Goal: Task Accomplishment & Management: Manage account settings

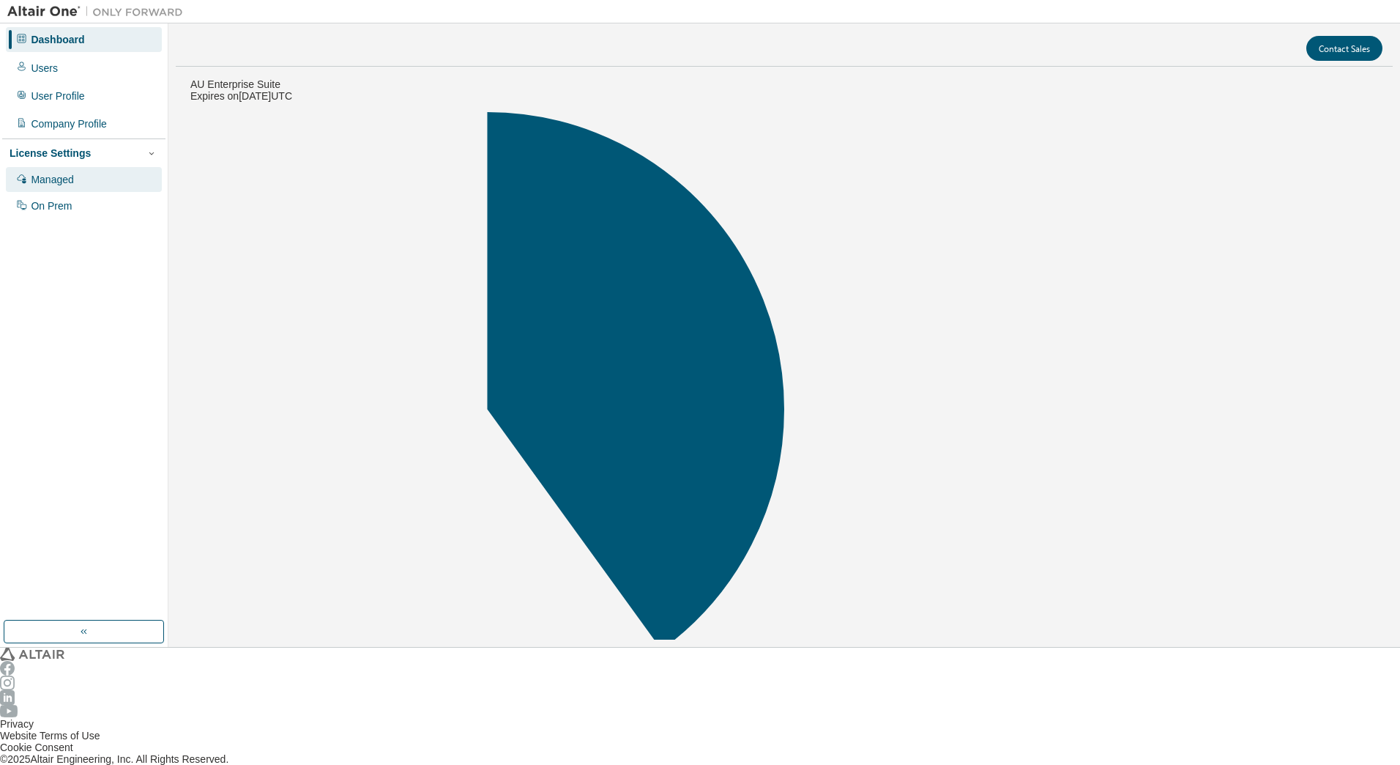
click at [42, 174] on div "Managed" at bounding box center [52, 180] width 42 height 12
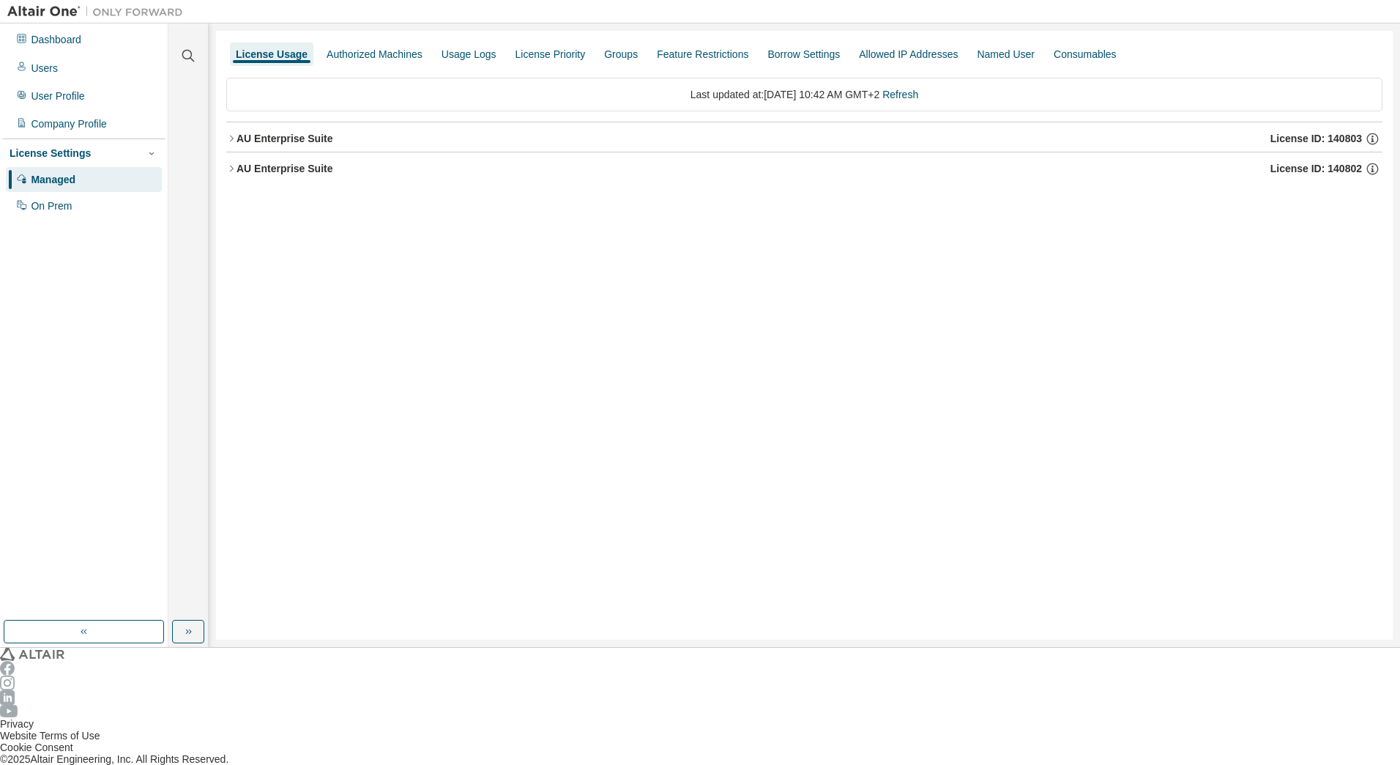
click at [229, 133] on icon "button" at bounding box center [231, 138] width 10 height 10
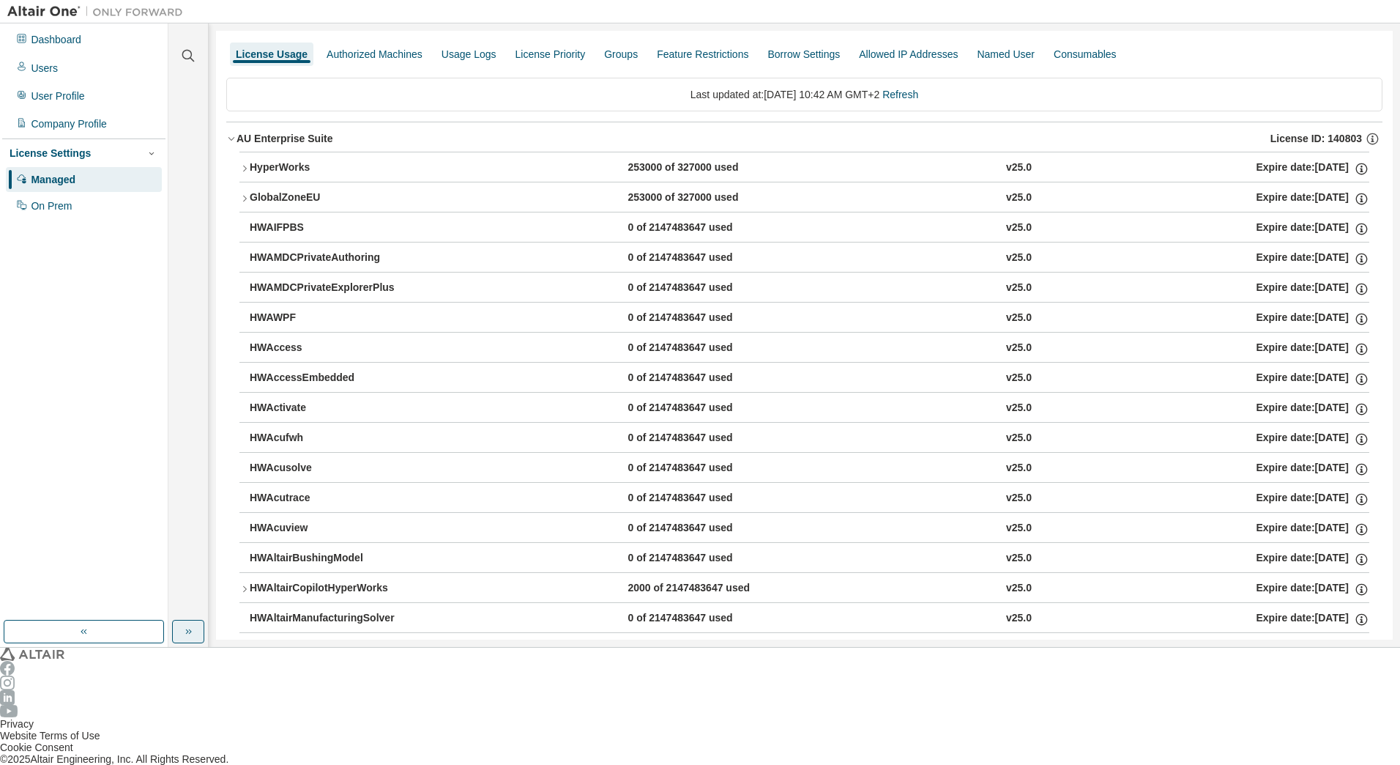
click at [185, 637] on icon "button" at bounding box center [188, 631] width 12 height 12
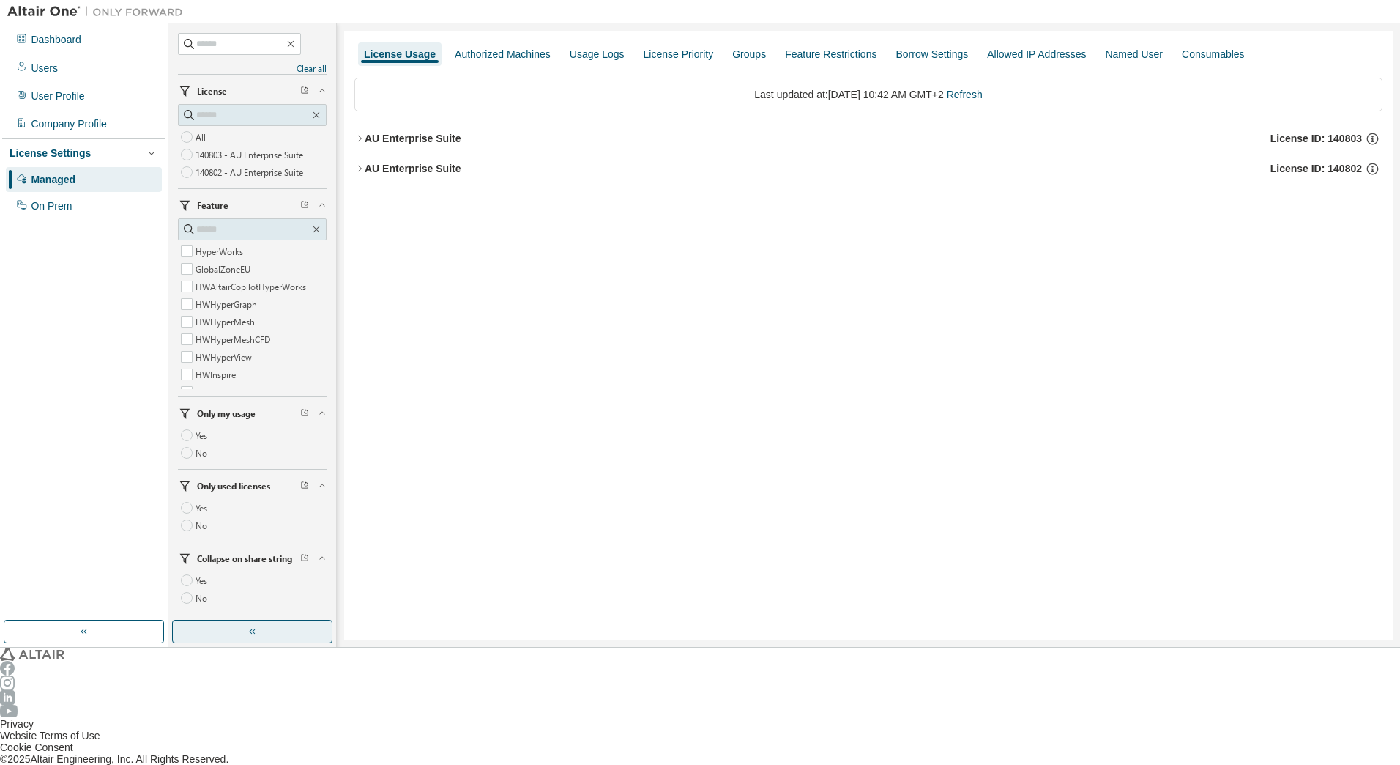
click at [354, 163] on icon "button" at bounding box center [359, 168] width 10 height 10
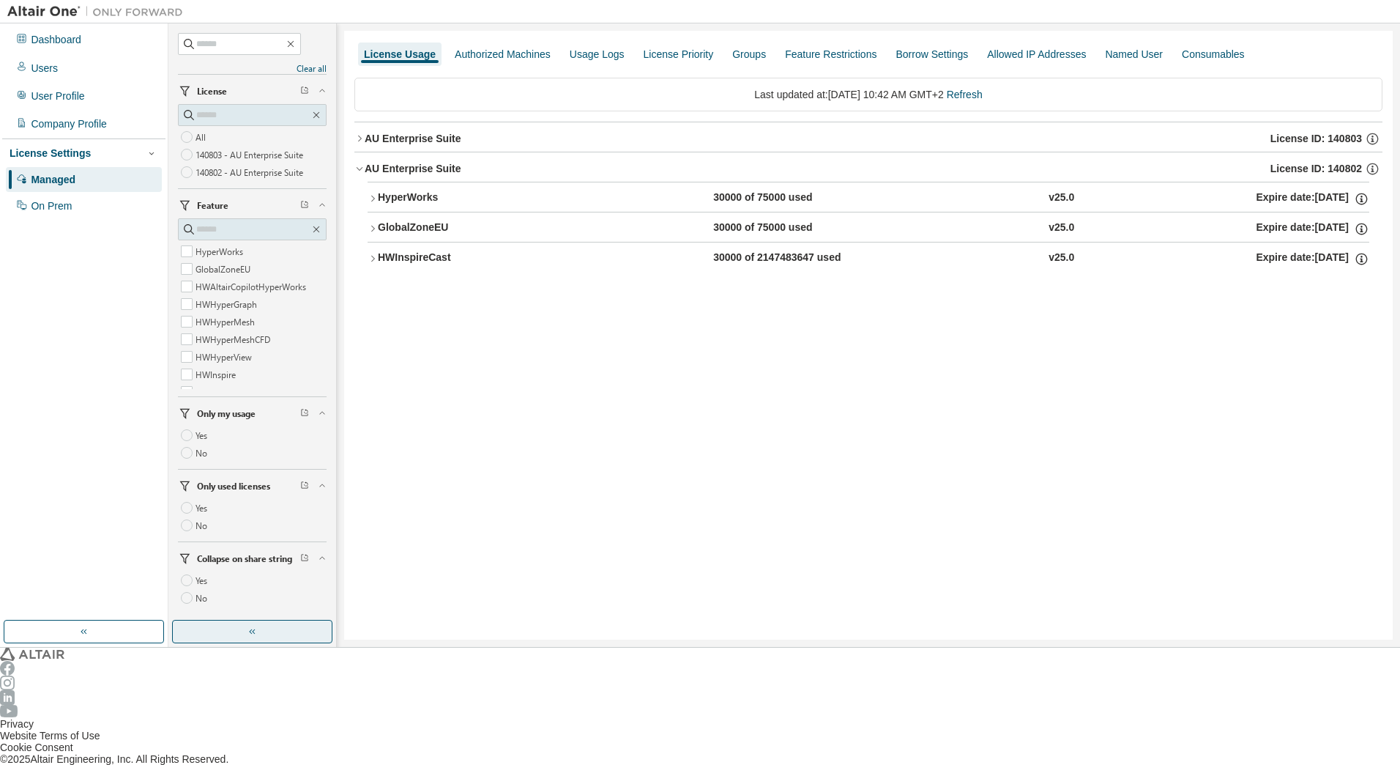
click at [357, 133] on icon "button" at bounding box center [359, 138] width 10 height 10
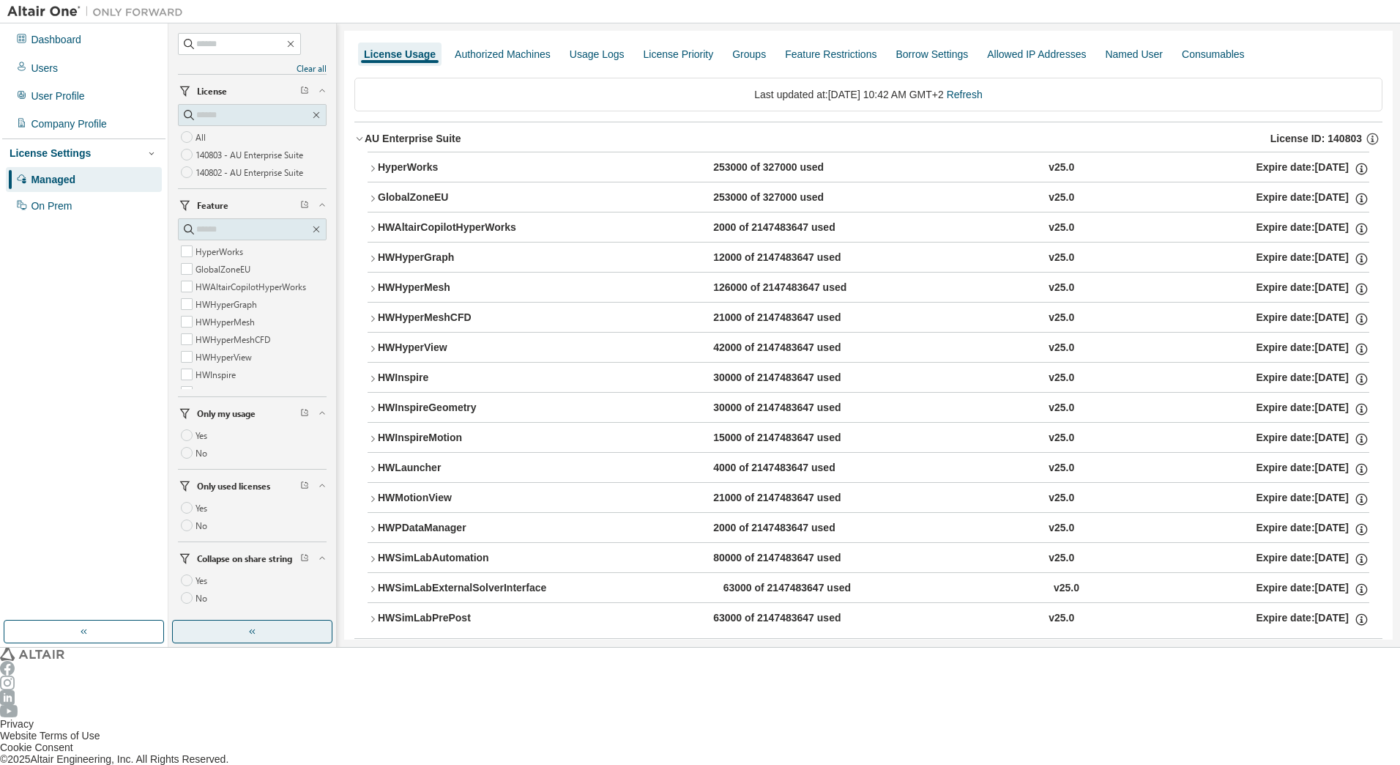
click at [373, 554] on icon "button" at bounding box center [373, 559] width 10 height 10
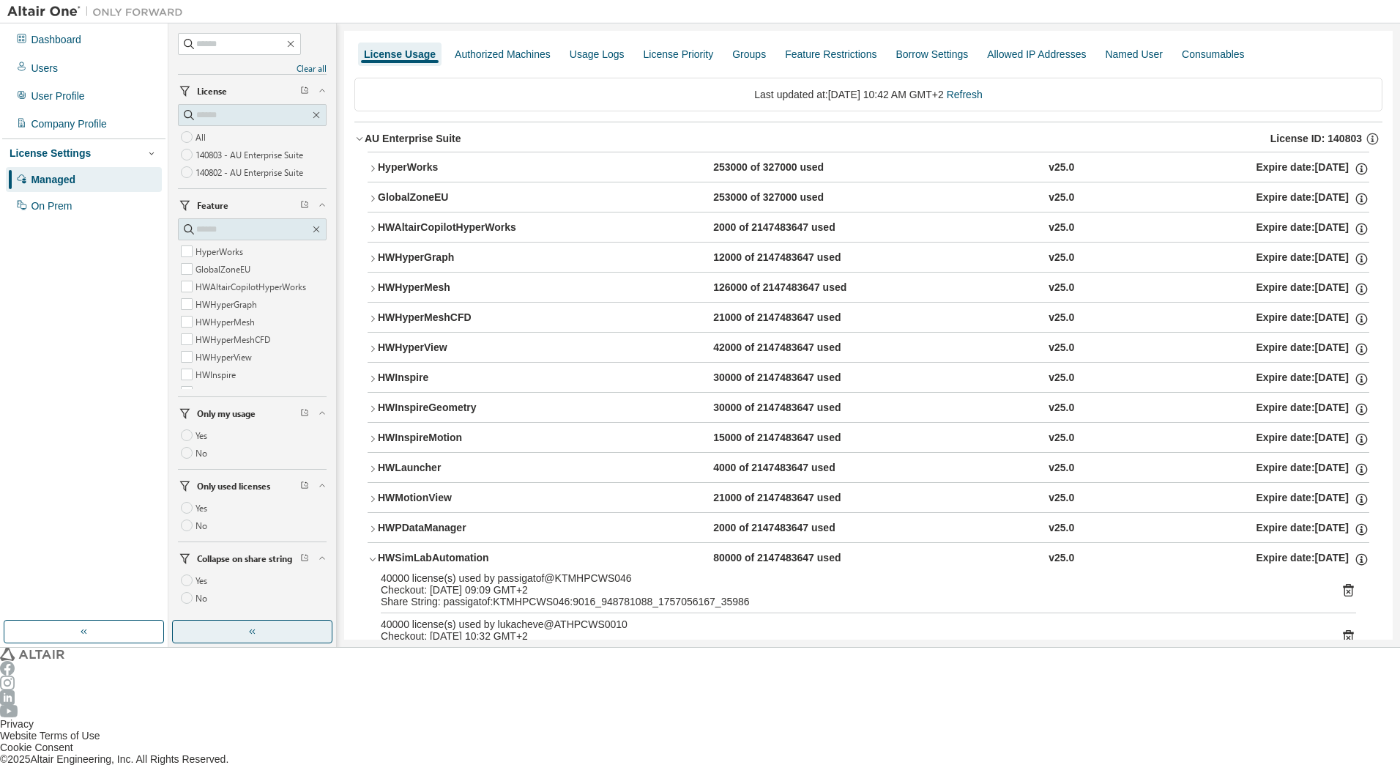
click at [1343, 629] on icon at bounding box center [1348, 635] width 10 height 12
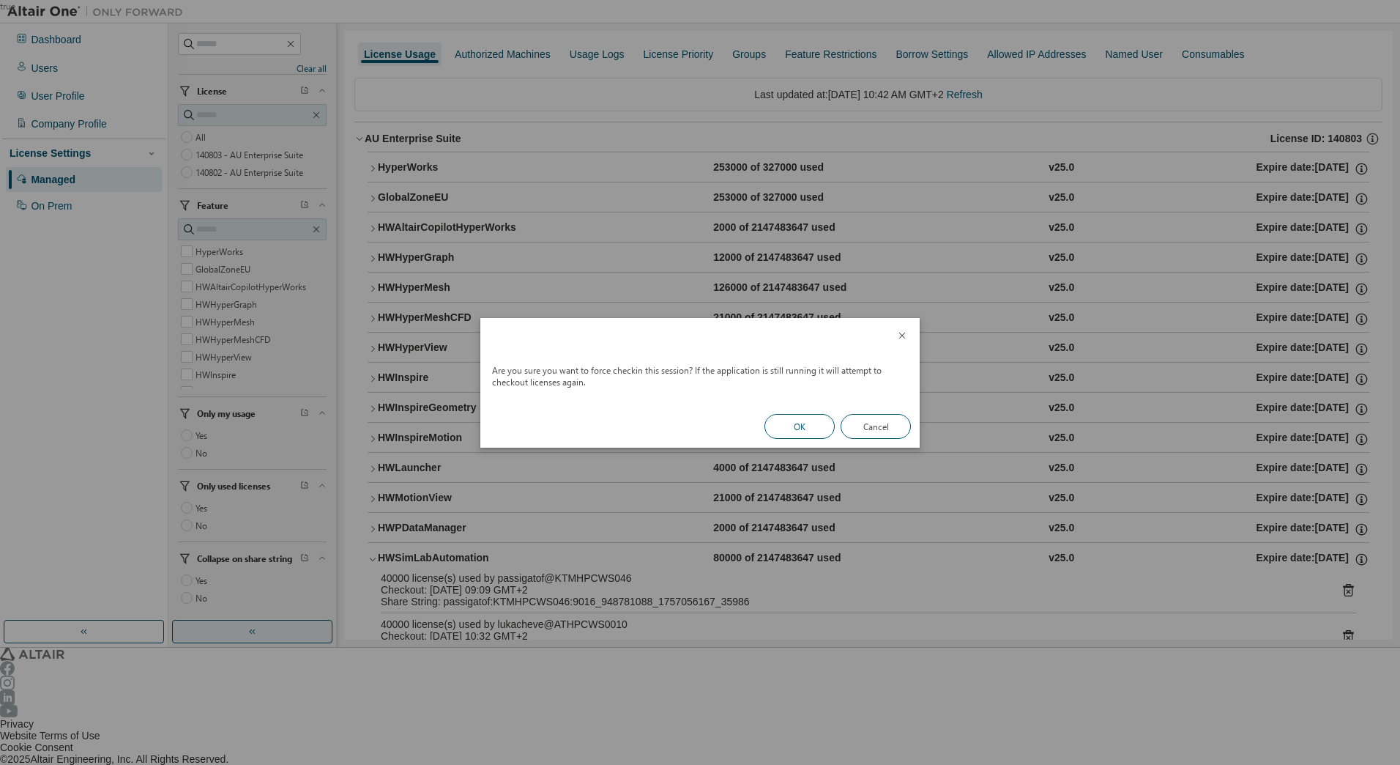
click at [806, 428] on button "OK" at bounding box center [800, 426] width 70 height 25
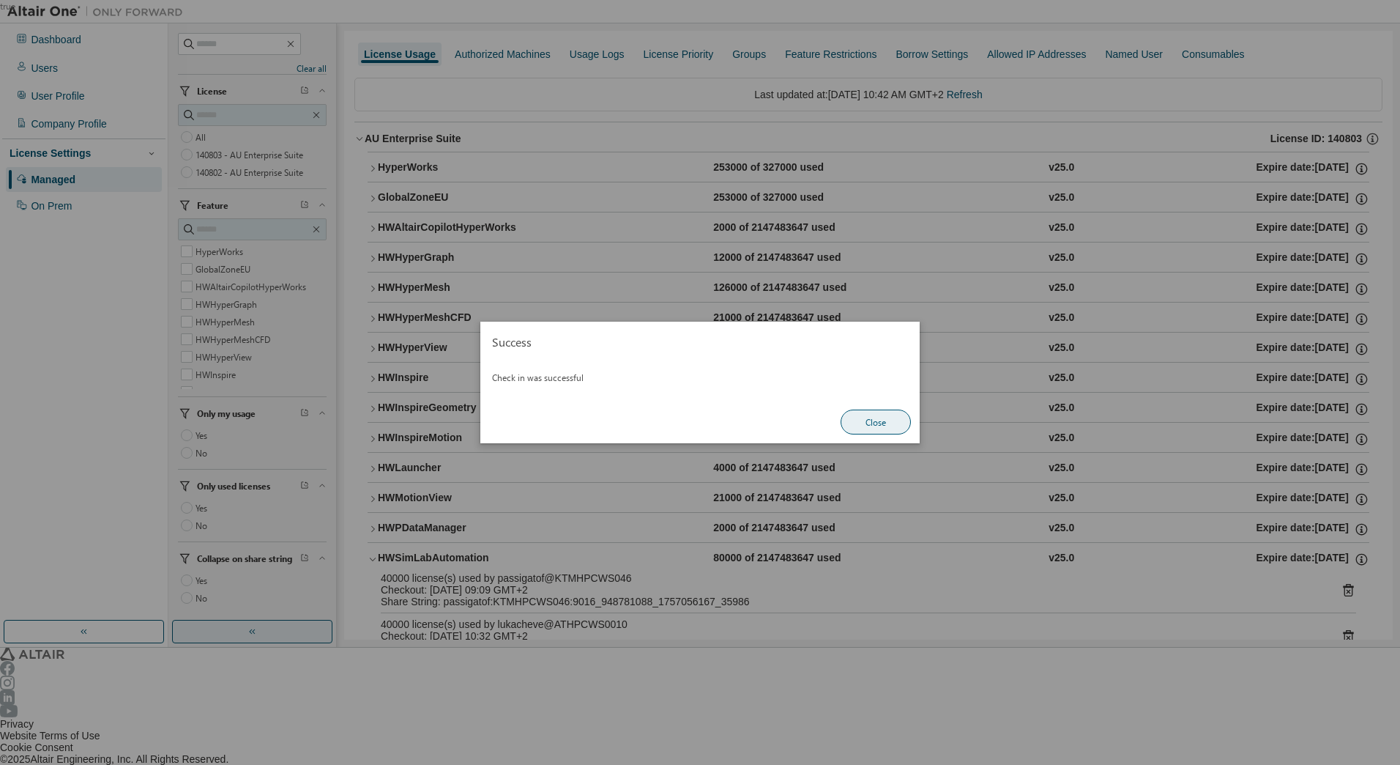
click at [888, 419] on button "Close" at bounding box center [876, 421] width 70 height 25
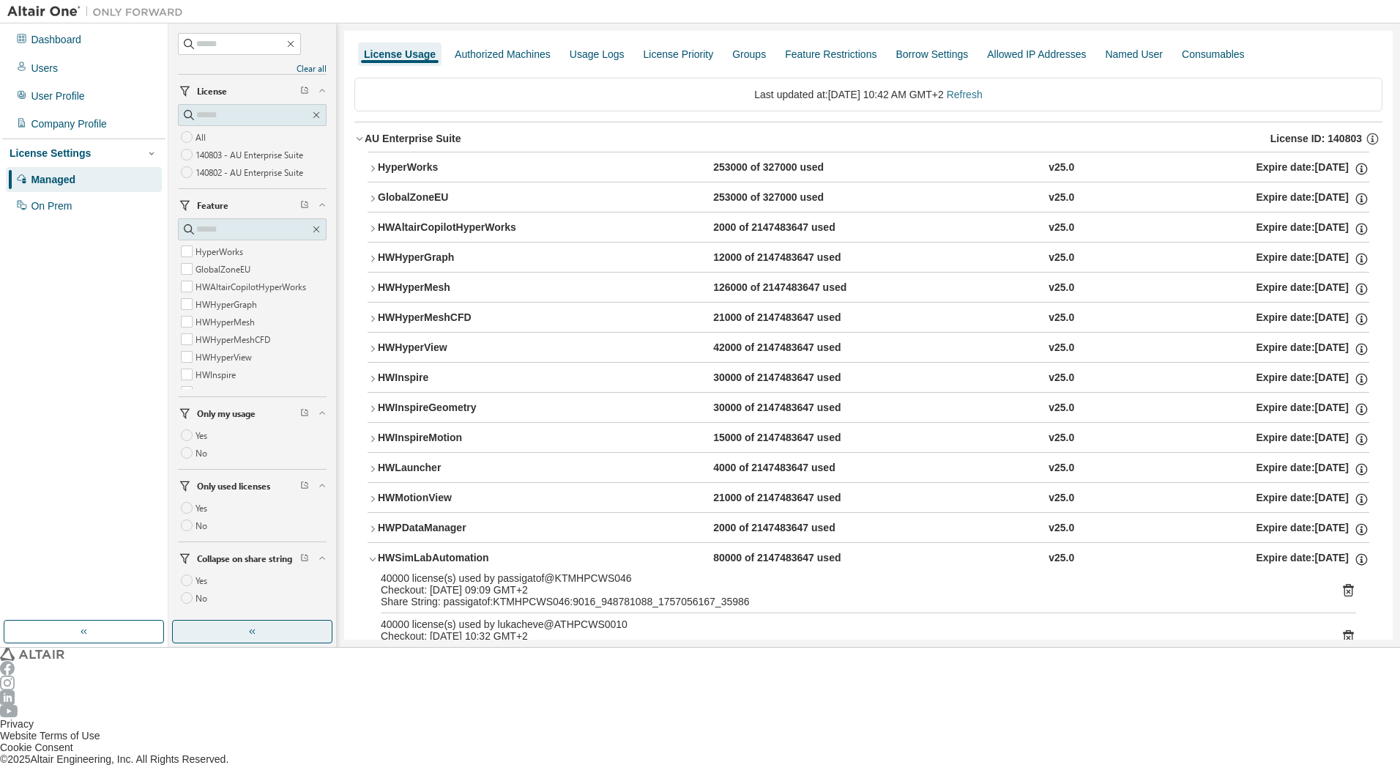
click at [959, 89] on link "Refresh" at bounding box center [965, 95] width 36 height 12
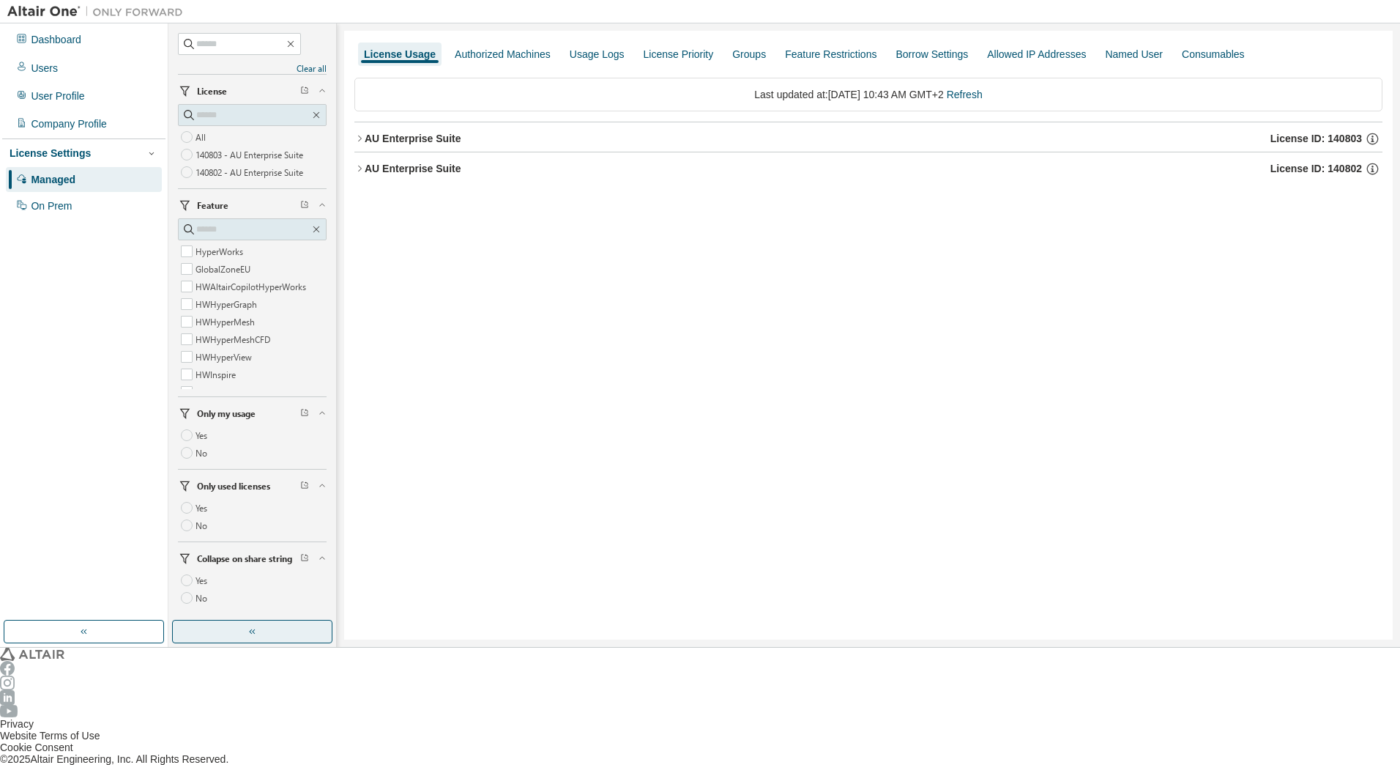
click at [358, 133] on icon "button" at bounding box center [359, 138] width 10 height 10
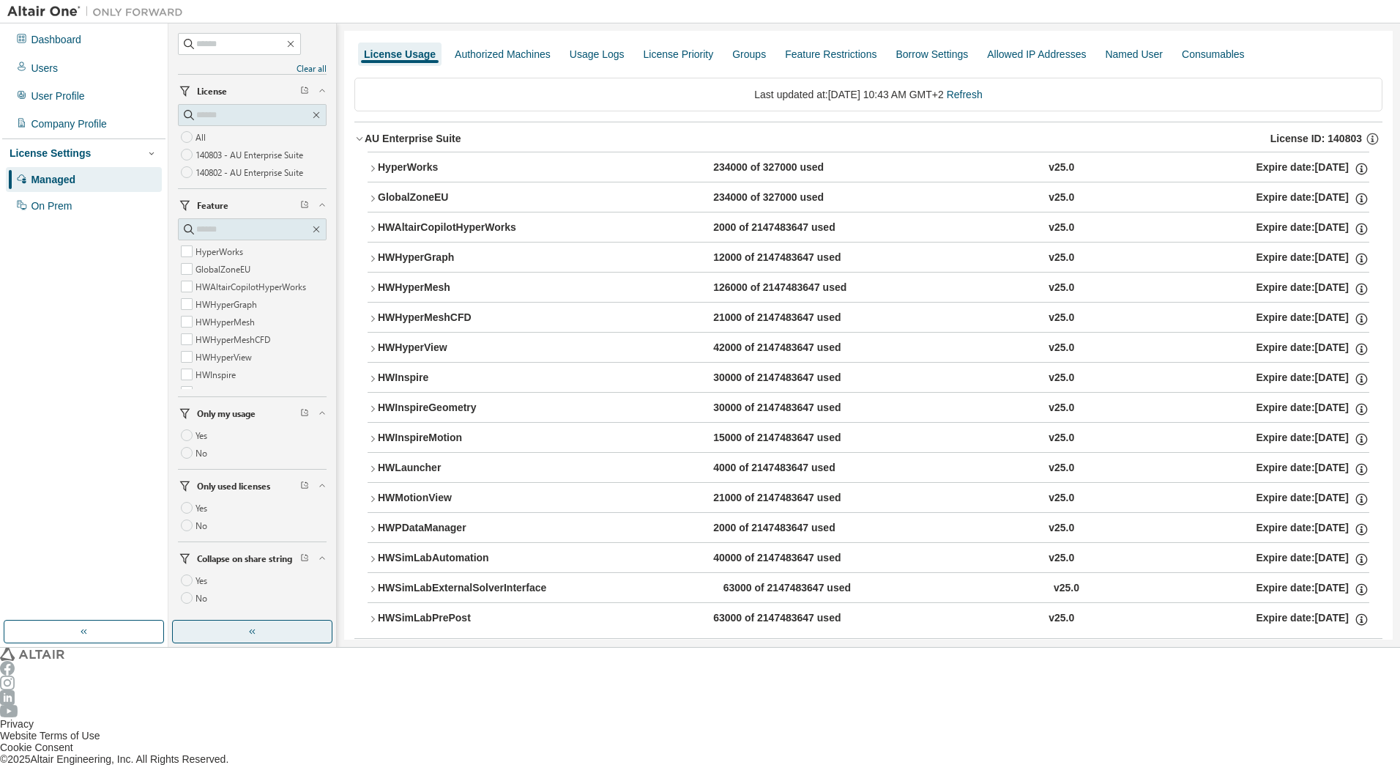
click at [370, 554] on icon "button" at bounding box center [373, 559] width 10 height 10
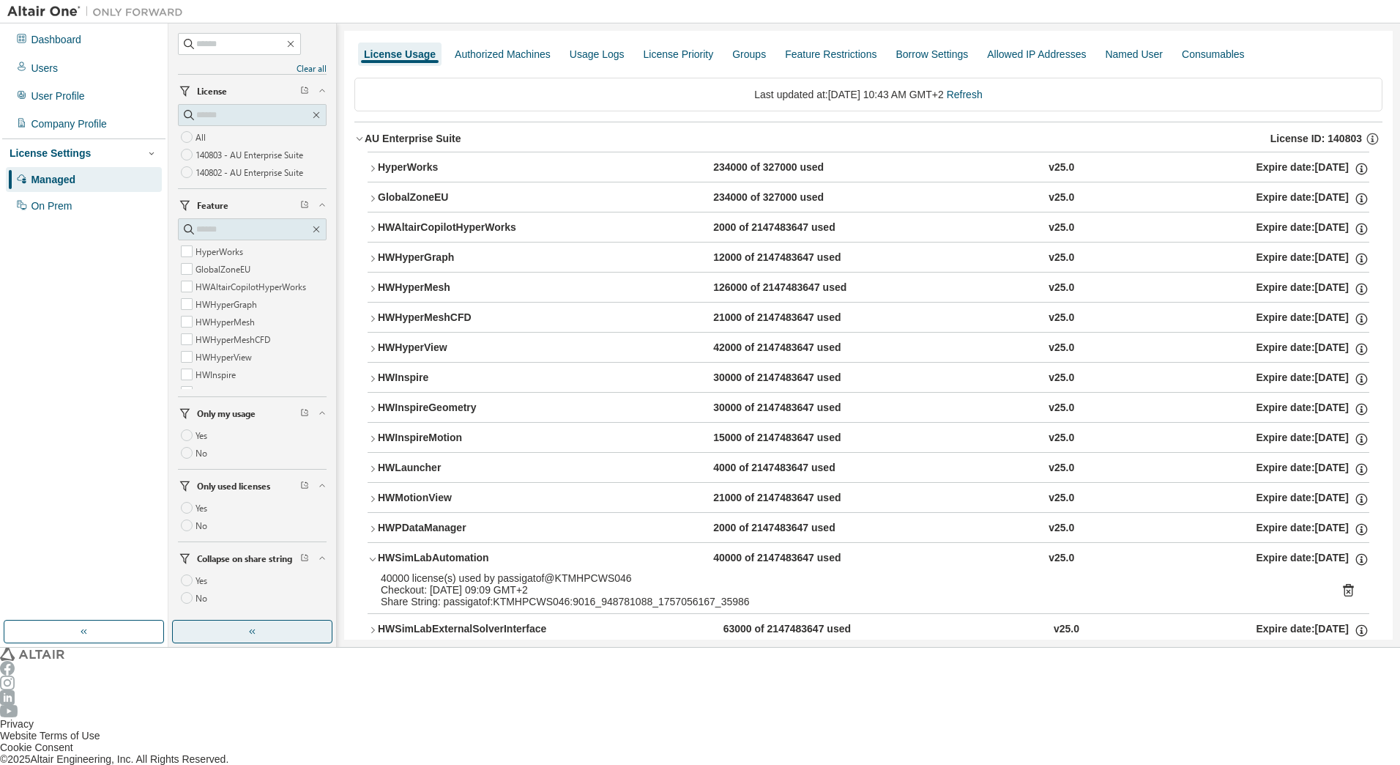
click at [371, 625] on icon "button" at bounding box center [373, 630] width 10 height 10
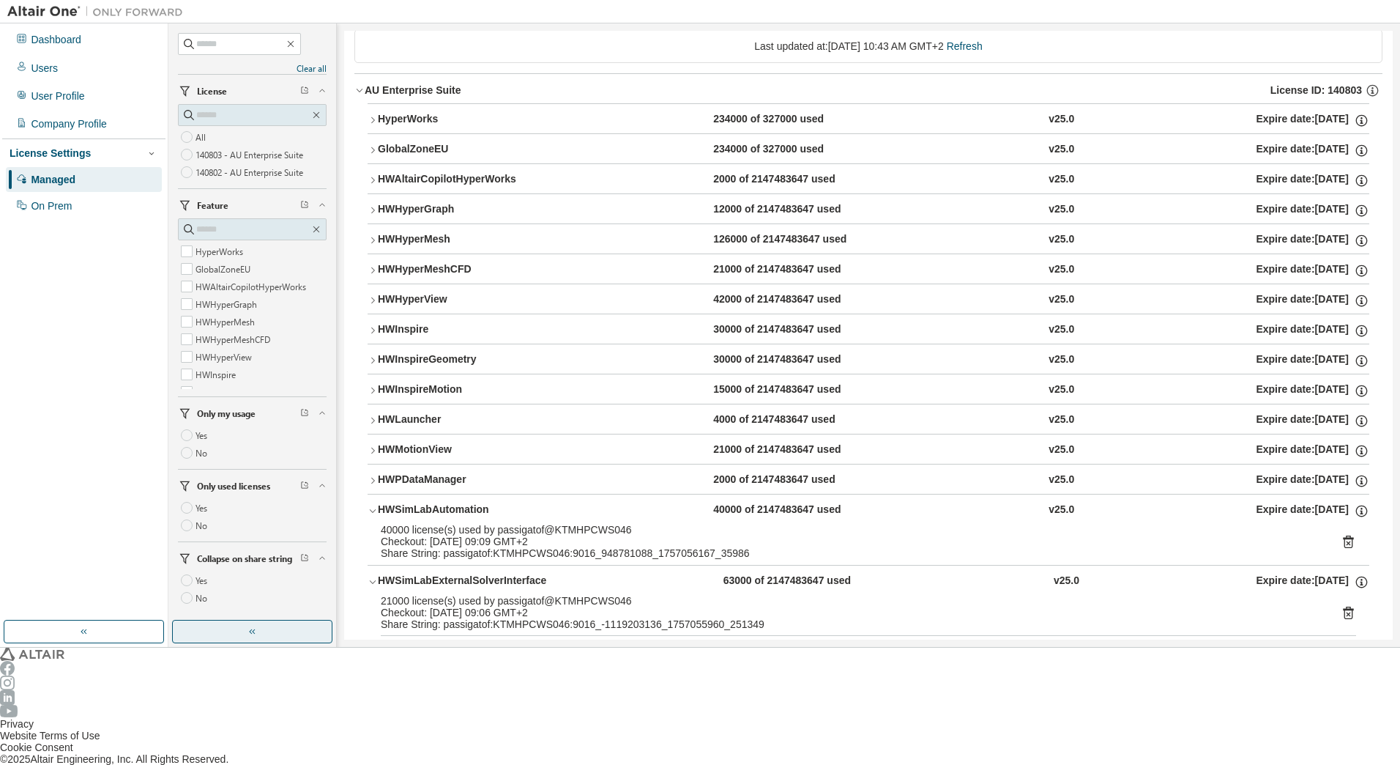
scroll to position [73, 0]
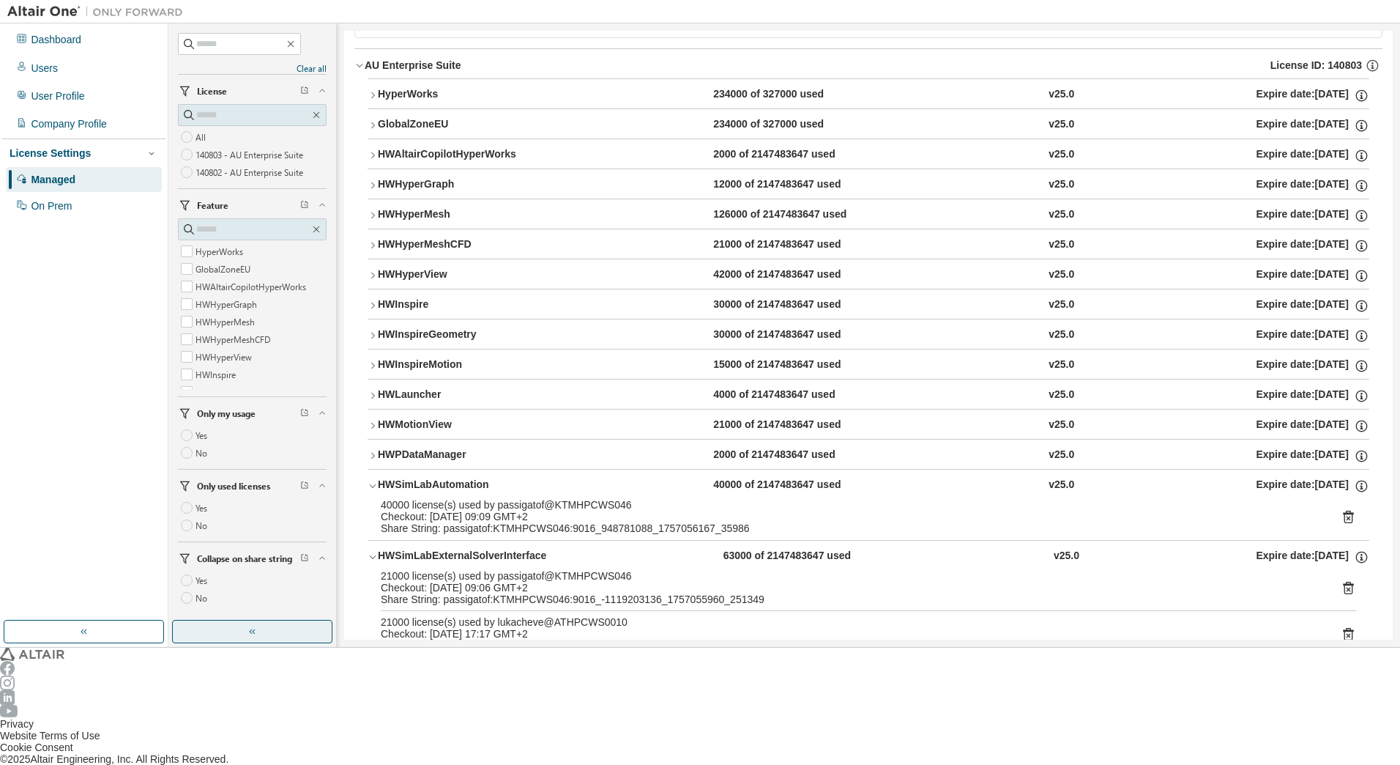
click at [1343, 627] on icon at bounding box center [1348, 633] width 10 height 12
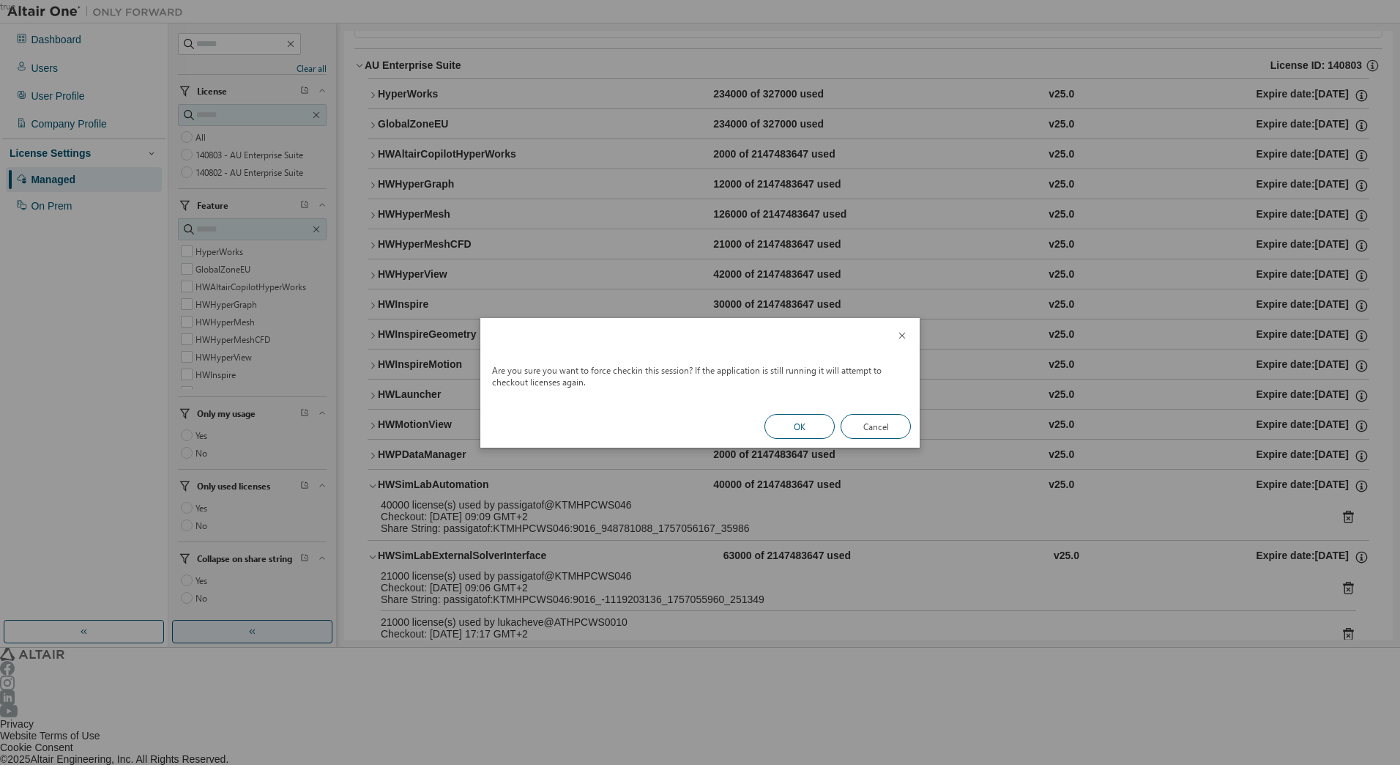
click at [779, 423] on button "OK" at bounding box center [800, 426] width 70 height 25
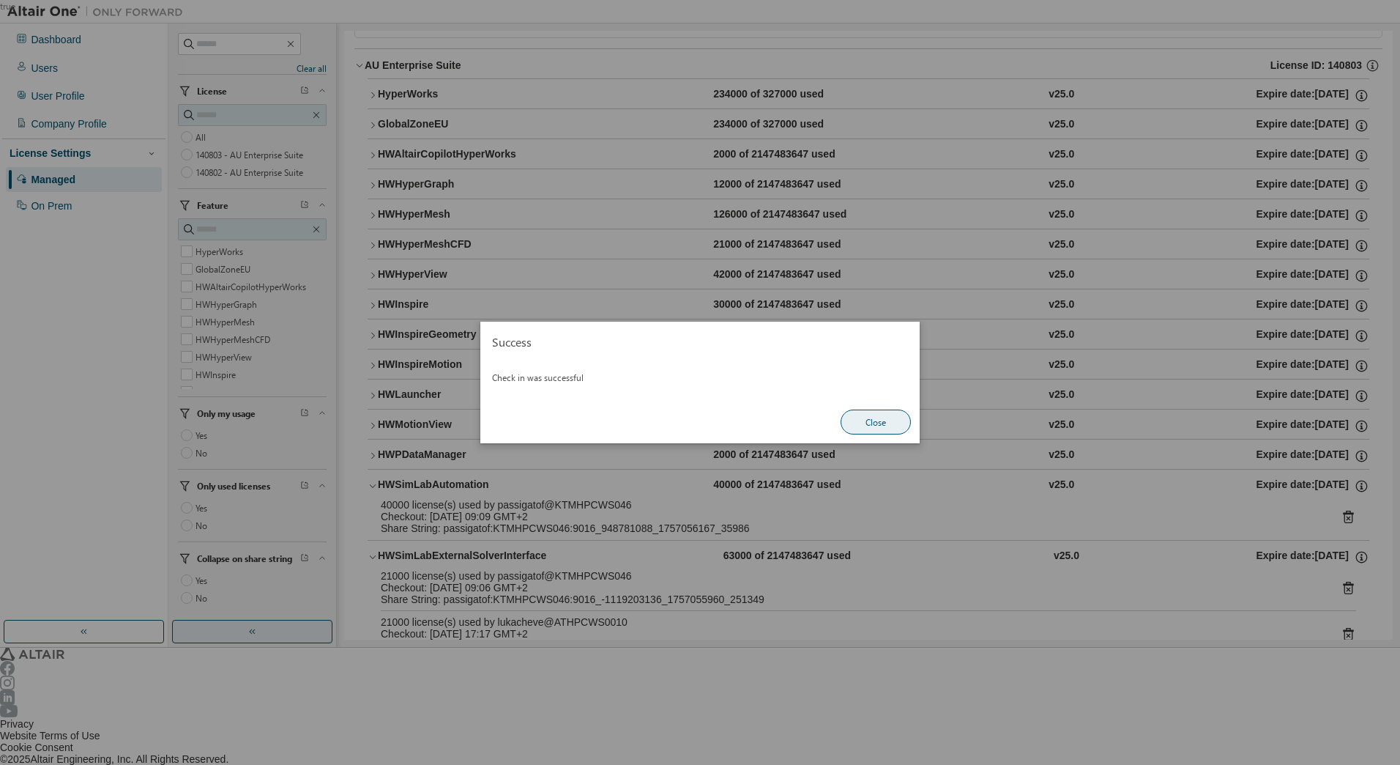
click at [876, 425] on button "Close" at bounding box center [876, 421] width 70 height 25
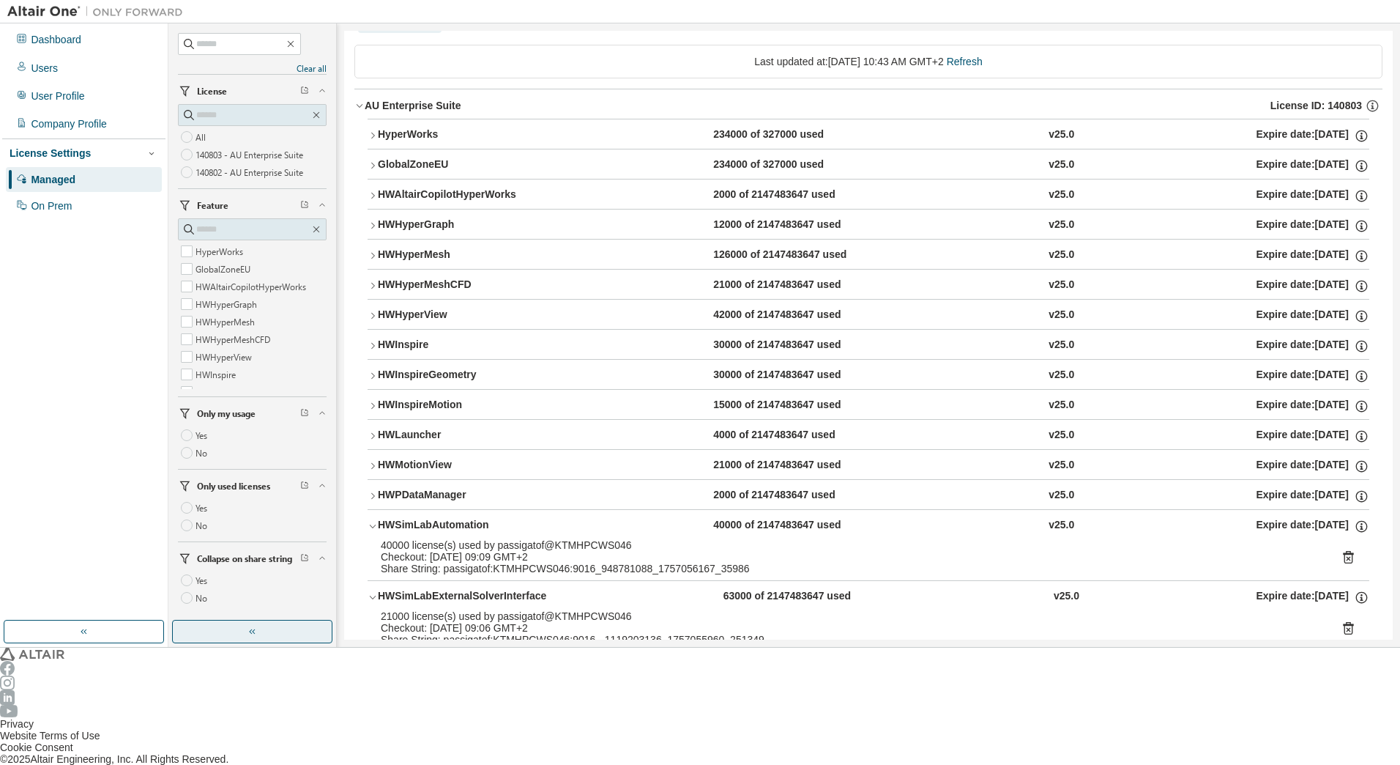
scroll to position [0, 0]
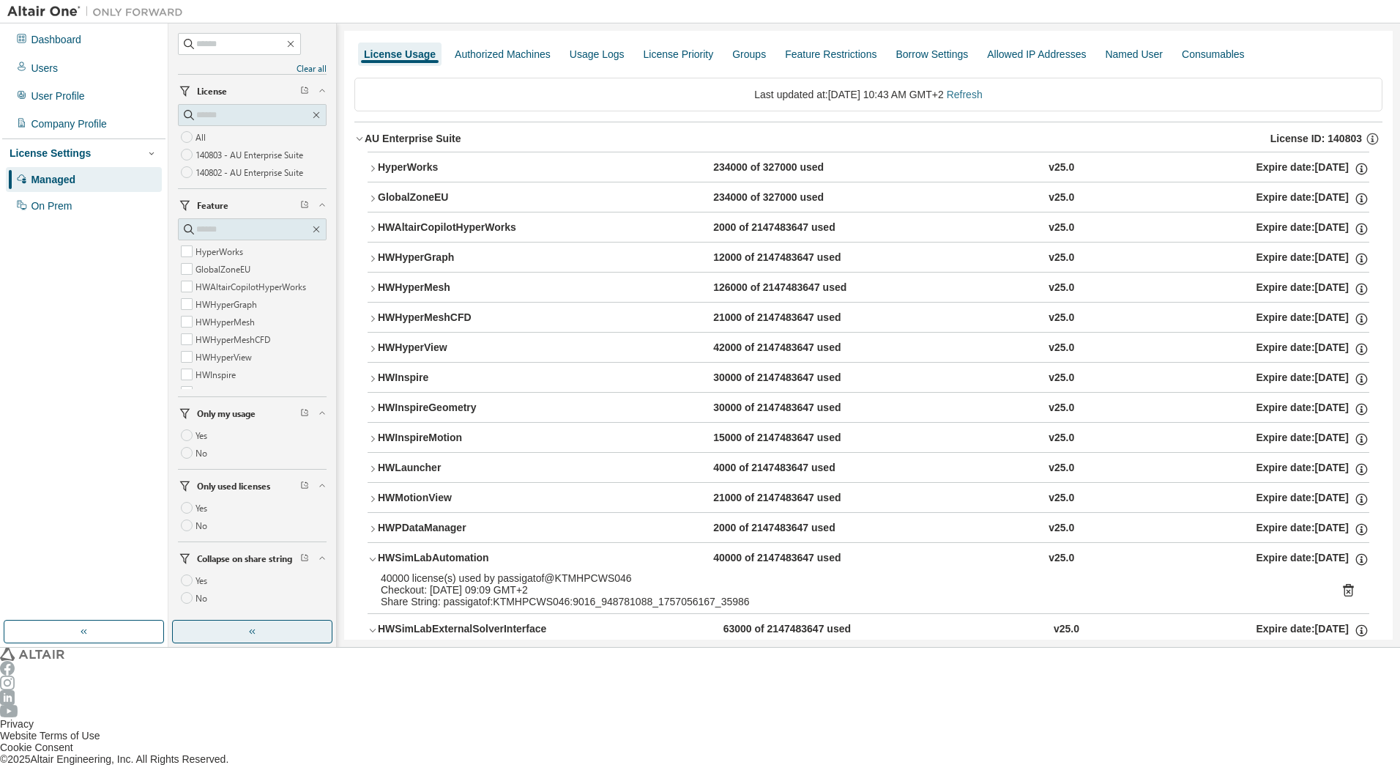
click at [964, 92] on link "Refresh" at bounding box center [965, 95] width 36 height 12
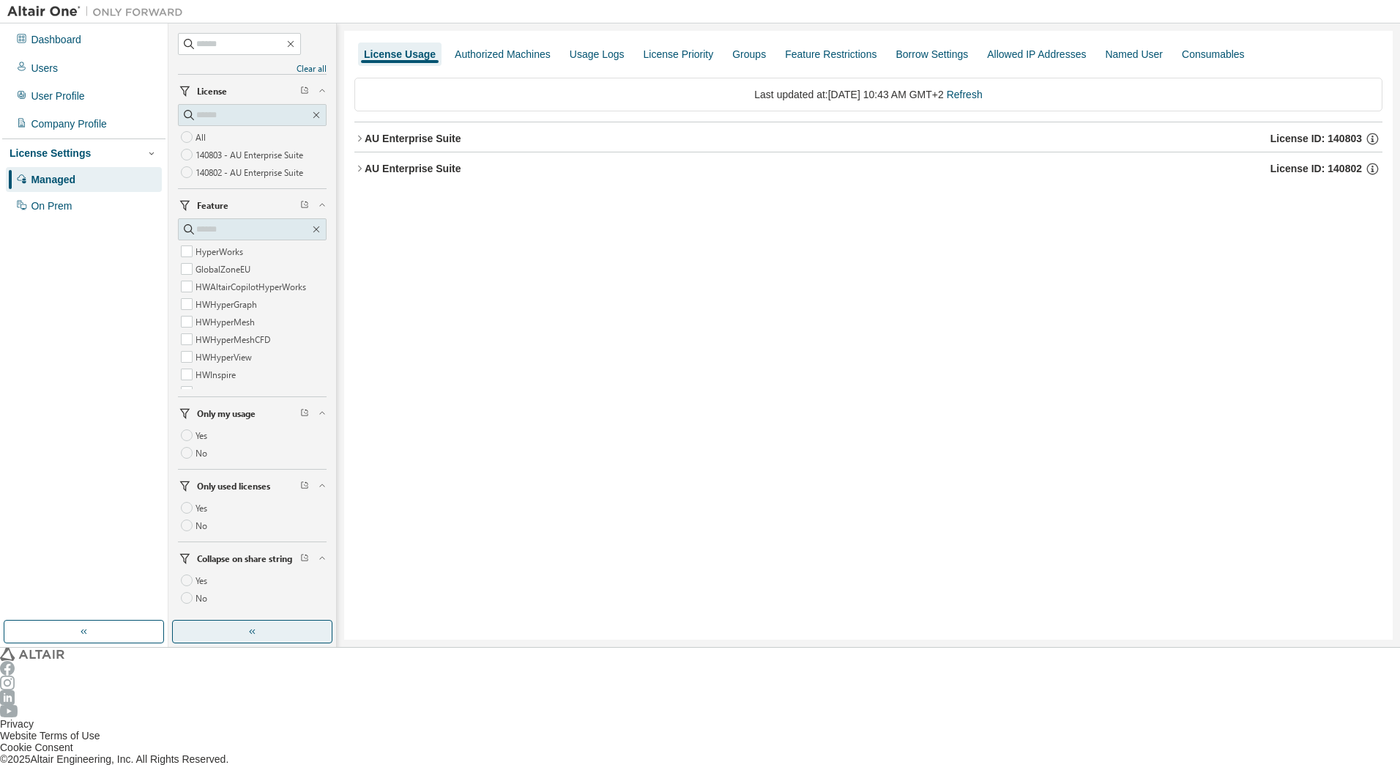
click at [355, 133] on icon "button" at bounding box center [359, 138] width 10 height 10
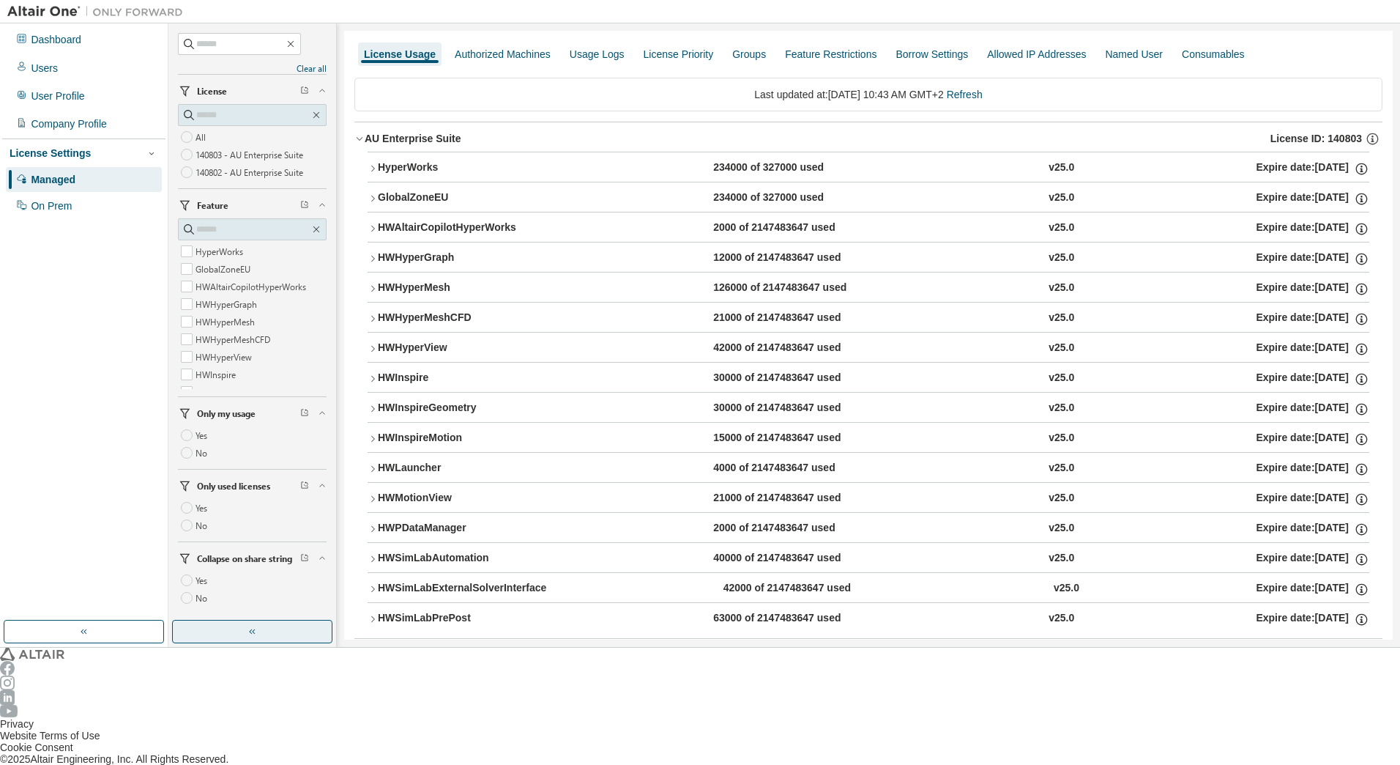
click at [370, 554] on icon "button" at bounding box center [373, 559] width 10 height 10
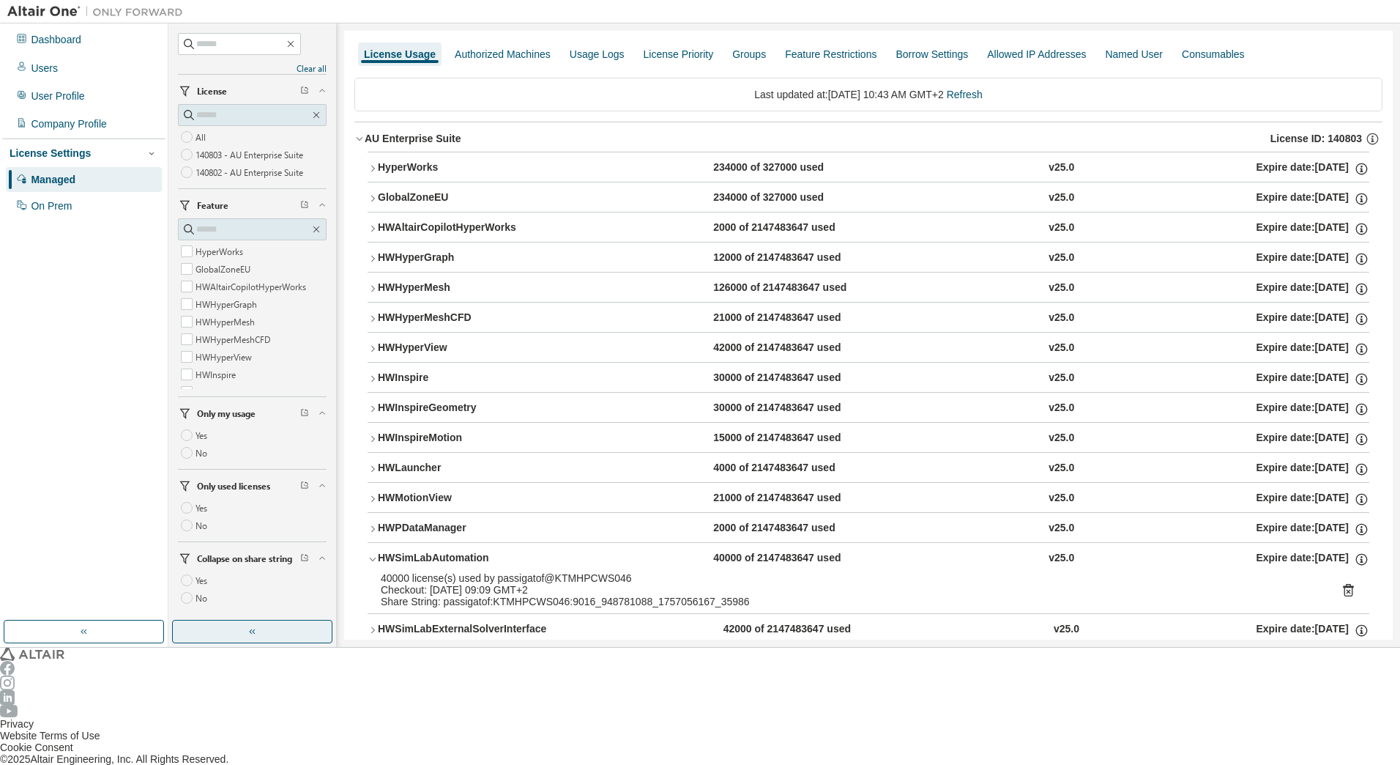
click at [371, 625] on icon "button" at bounding box center [373, 630] width 10 height 10
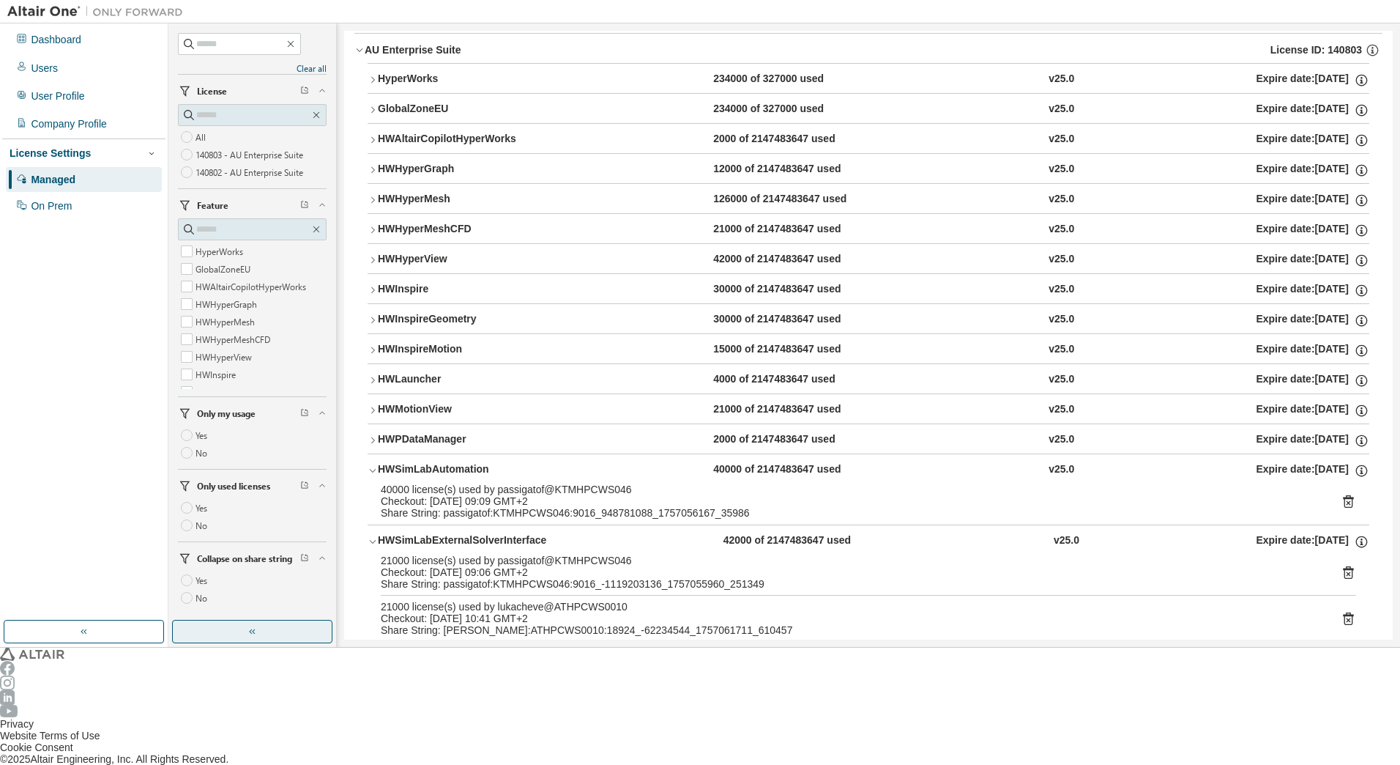
scroll to position [93, 0]
